Goal: Check status

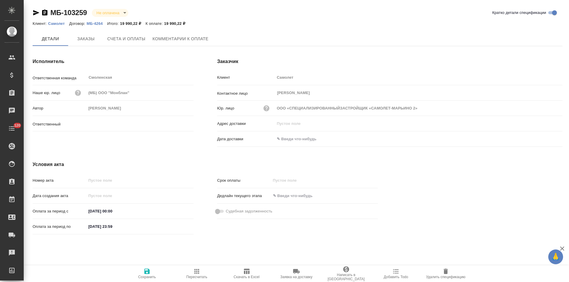
type input "[PERSON_NAME]"
type input "ООО «СПЕЦИАЛИЗИРОВАННЫЙЗАСТРОЙЩИК «САМОЛЕТ-МАРЬИНО 2»"
click at [93, 44] on button "Заказы" at bounding box center [86, 39] width 36 height 15
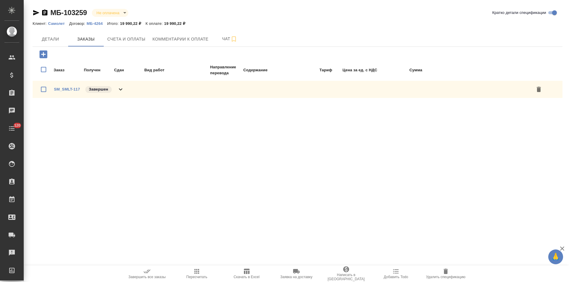
click at [122, 90] on icon at bounding box center [120, 89] width 7 height 7
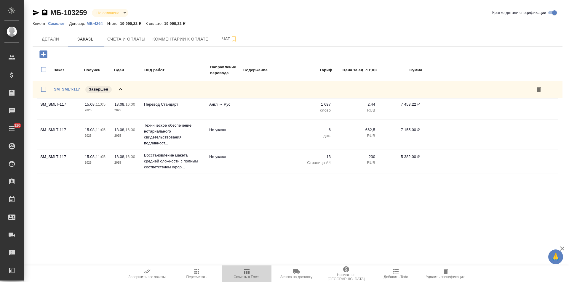
click at [244, 275] on span "Скачать в Excel" at bounding box center [246, 277] width 26 height 4
click at [59, 39] on span "Детали" at bounding box center [50, 39] width 28 height 7
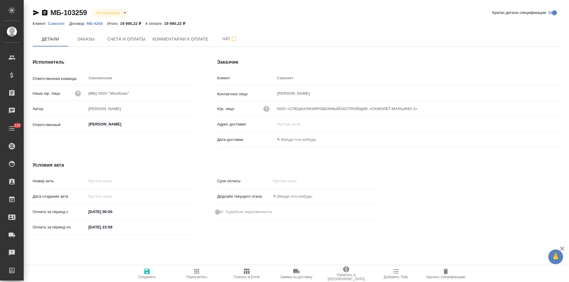
click at [44, 13] on icon "button" at bounding box center [44, 12] width 7 height 7
click at [133, 38] on span "Счета и оплаты" at bounding box center [126, 39] width 38 height 7
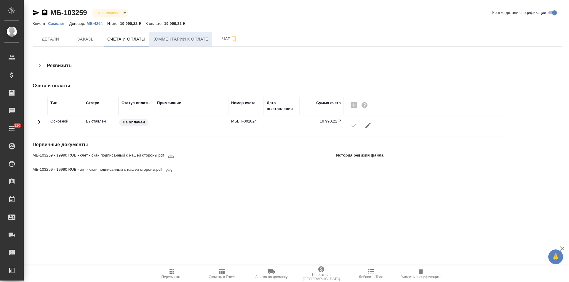
click at [180, 42] on span "Комментарии к оплате" at bounding box center [181, 39] width 56 height 7
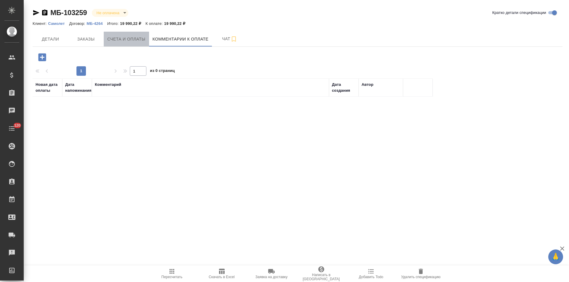
click at [130, 41] on span "Счета и оплаты" at bounding box center [126, 39] width 38 height 7
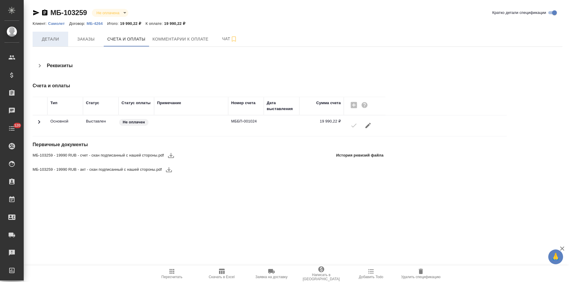
click at [55, 39] on span "Детали" at bounding box center [50, 39] width 28 height 7
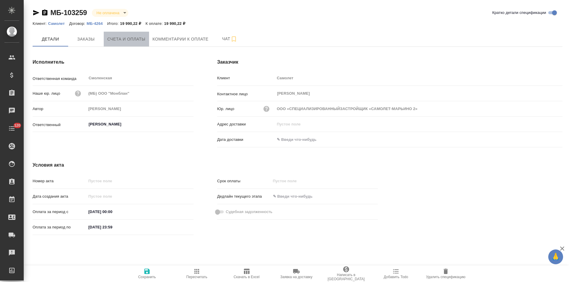
click at [134, 32] on button "Счета и оплаты" at bounding box center [126, 39] width 45 height 15
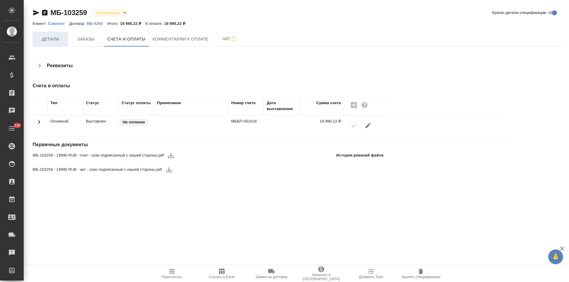
click at [60, 41] on span "Детали" at bounding box center [50, 39] width 28 height 7
